Goal: Feedback & Contribution: Leave review/rating

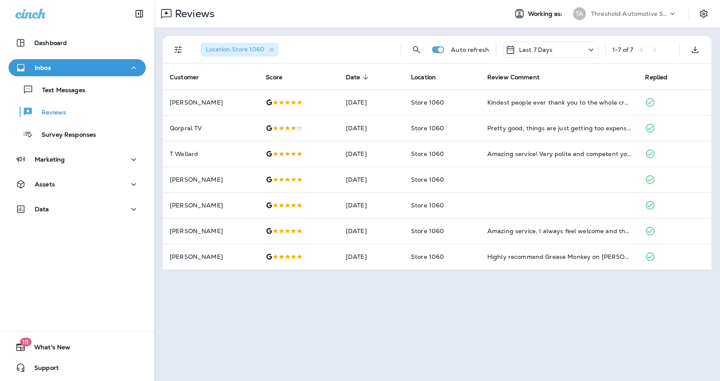
click at [60, 67] on div "Inbox" at bounding box center [76, 68] width 123 height 11
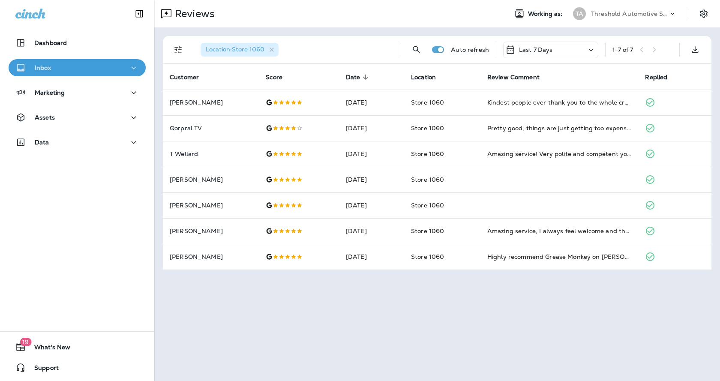
click at [93, 65] on div "Inbox" at bounding box center [76, 68] width 123 height 11
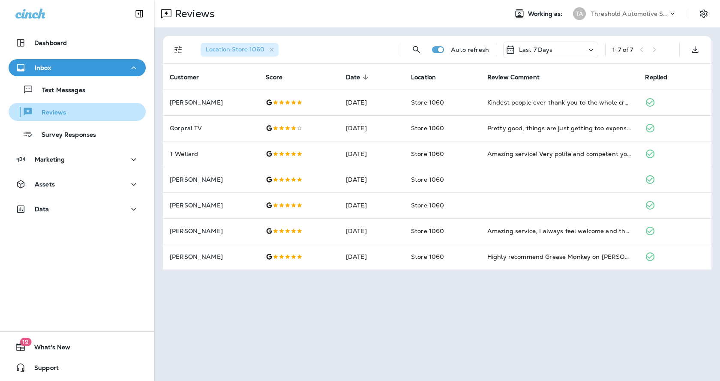
click at [72, 114] on div "Reviews" at bounding box center [77, 111] width 130 height 13
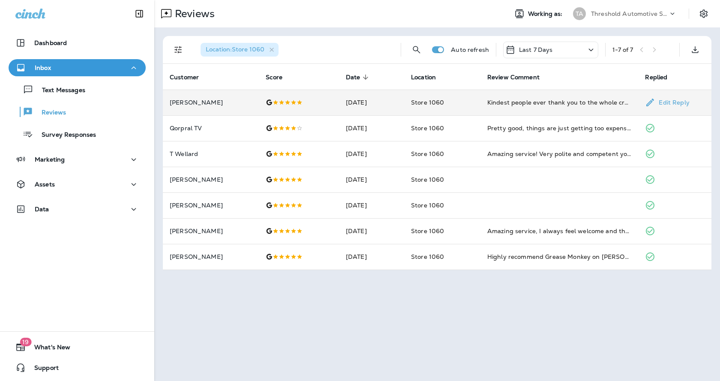
click at [602, 110] on td "Kindest people ever thank you to the whole crew at grease monkey they made my w…" at bounding box center [559, 103] width 158 height 26
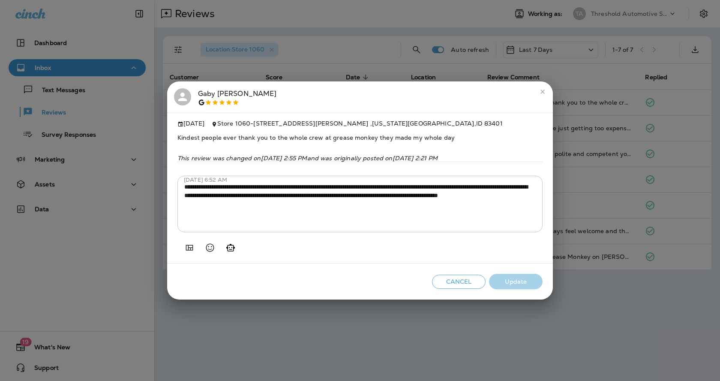
click at [539, 88] on icon "close" at bounding box center [542, 91] width 7 height 7
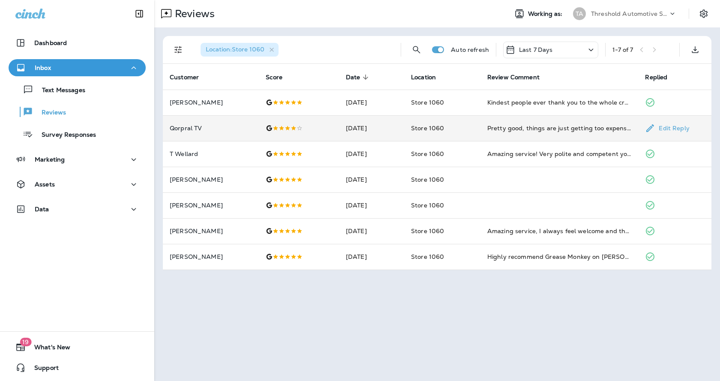
click at [525, 132] on td "Pretty good, things are just getting too expensive to justify paying someone el…" at bounding box center [559, 128] width 158 height 26
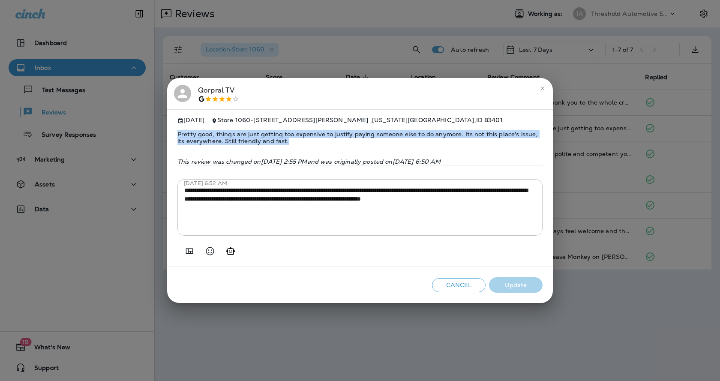
drag, startPoint x: 177, startPoint y: 131, endPoint x: 283, endPoint y: 138, distance: 106.0
click at [283, 138] on span "Pretty good, things are just getting too expensive to justify paying someone el…" at bounding box center [359, 137] width 365 height 27
drag, startPoint x: 212, startPoint y: 129, endPoint x: 444, endPoint y: 134, distance: 232.2
click at [444, 134] on span "Pretty good, things are just getting too expensive to justify paying someone el…" at bounding box center [359, 137] width 365 height 27
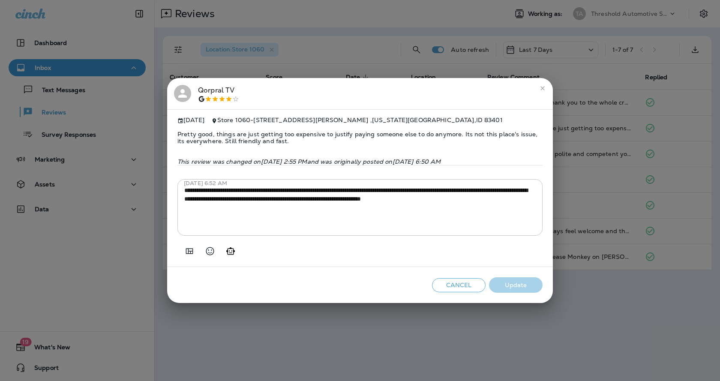
click at [465, 132] on span "Pretty good, things are just getting too expensive to justify paying someone el…" at bounding box center [359, 137] width 365 height 27
click at [546, 83] on button "close" at bounding box center [542, 88] width 14 height 14
